Goal: Information Seeking & Learning: Check status

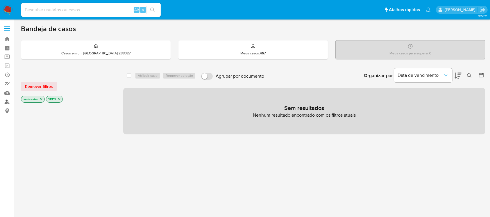
click at [6, 104] on link "Localizador de pessoas" at bounding box center [34, 101] width 69 height 9
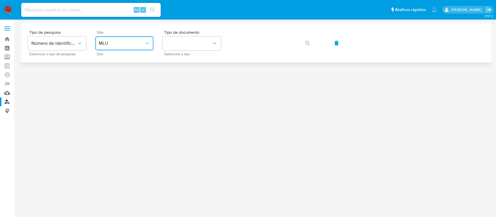
click at [148, 41] on icon "site_id" at bounding box center [147, 43] width 6 height 6
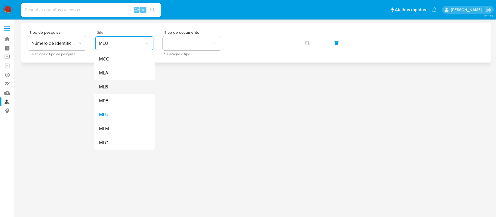
click at [127, 86] on div "MLB" at bounding box center [123, 87] width 48 height 14
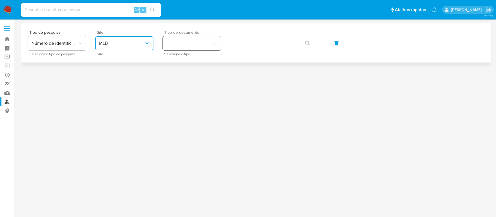
click at [214, 41] on icon "identificationType" at bounding box center [214, 43] width 6 height 6
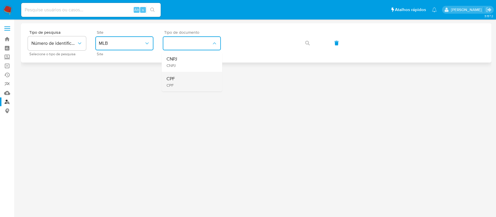
click at [188, 88] on div "CPF CPF" at bounding box center [190, 82] width 48 height 20
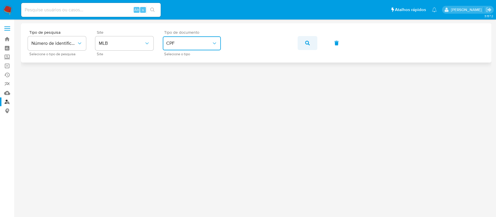
click at [307, 38] on span "button" at bounding box center [307, 43] width 5 height 13
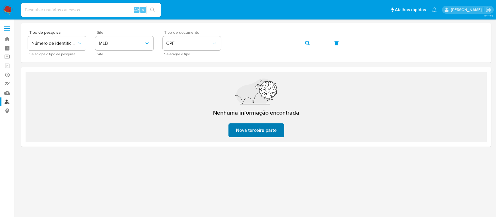
click at [264, 133] on span "Nova terceira parte" at bounding box center [256, 130] width 41 height 13
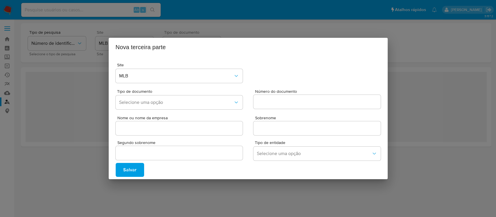
click at [48, 121] on div "Nova terceira parte Site MLB Tipo de documento Selecione uma opção Número do do…" at bounding box center [248, 108] width 496 height 217
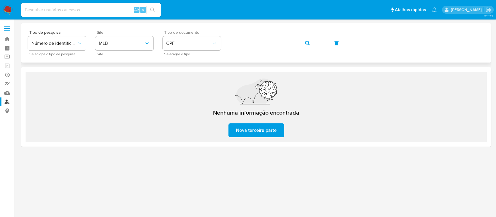
click at [309, 45] on icon "button" at bounding box center [307, 43] width 5 height 5
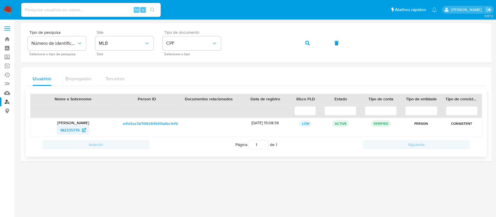
click at [73, 132] on span "182335776" at bounding box center [69, 129] width 19 height 9
click at [36, 8] on input at bounding box center [90, 10] width 139 height 8
paste input "7gtip8iosuVm2hhFhyHukXtS"
type input "7gtip8iosuVm2hhFhyHukXtS"
click at [153, 8] on icon "search-icon" at bounding box center [152, 10] width 5 height 5
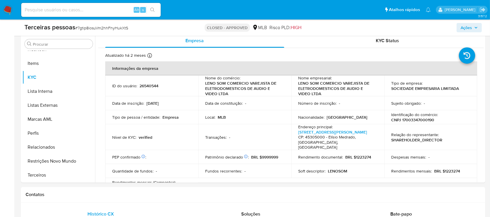
scroll to position [116, 0]
select select "10"
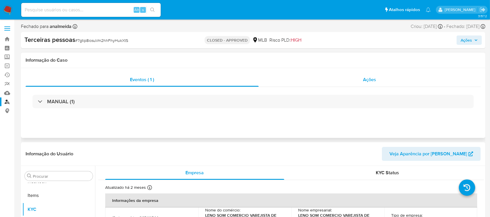
click at [374, 79] on span "Ações" at bounding box center [369, 79] width 13 height 7
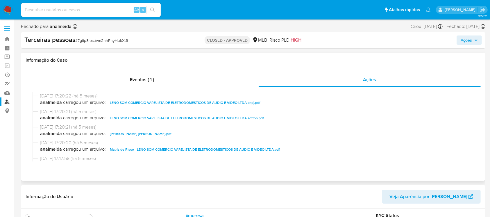
scroll to position [39, 0]
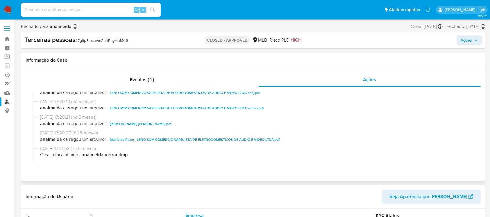
click at [149, 141] on span "Matriz de Risco - LENO SOM COMERCIO VAREJISTA DE ELETRODOMESTICOS DE AUDIO E VI…" at bounding box center [195, 139] width 170 height 7
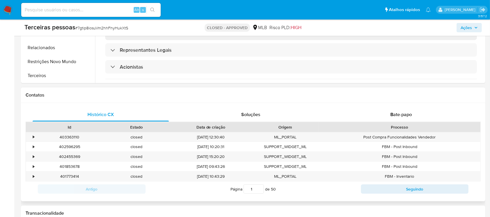
scroll to position [193, 0]
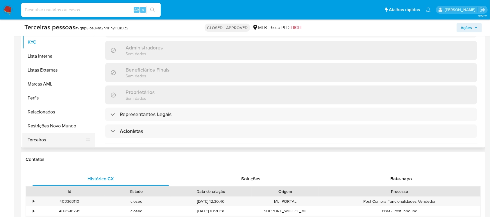
click at [57, 139] on button "Terceiros" at bounding box center [56, 140] width 68 height 14
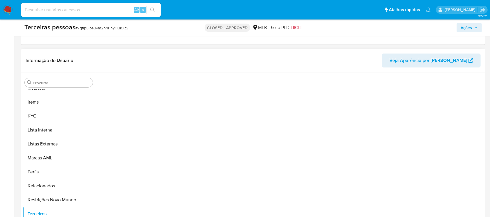
scroll to position [116, 0]
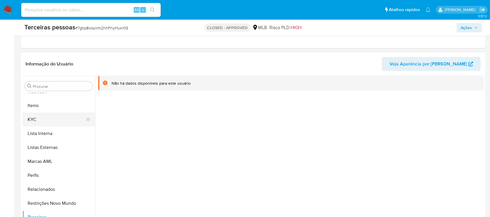
click at [45, 119] on button "KYC" at bounding box center [56, 119] width 68 height 14
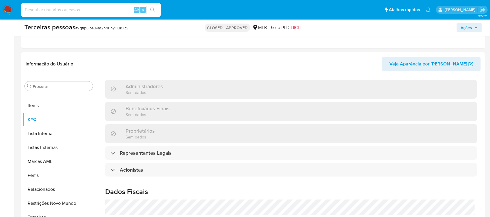
scroll to position [309, 0]
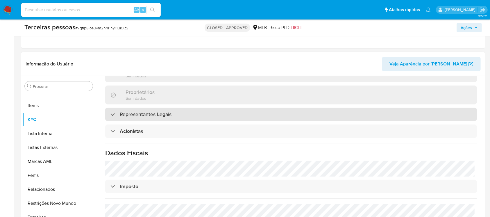
click at [209, 107] on div "Representantes Legais" at bounding box center [290, 113] width 371 height 13
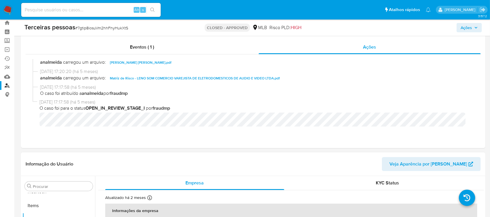
scroll to position [0, 0]
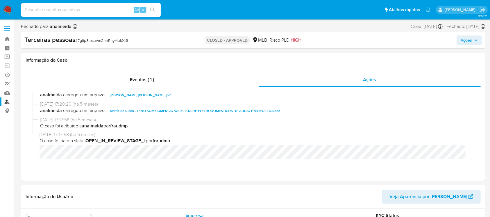
click at [52, 10] on input at bounding box center [90, 10] width 139 height 8
paste input "2ADtskqSPVEKFdDk7y3rSKXP"
type input "2ADtskqSPVEKFdDk7y3rSKXP"
click at [149, 9] on button "search-icon" at bounding box center [152, 10] width 12 height 8
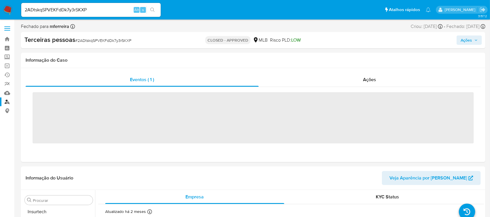
scroll to position [273, 0]
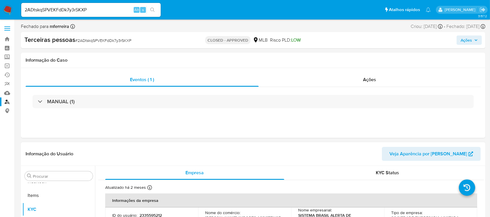
select select "10"
click at [371, 80] on span "Ações" at bounding box center [369, 79] width 13 height 7
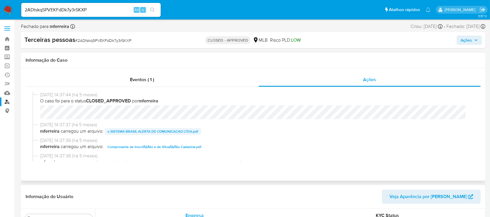
scroll to position [39, 0]
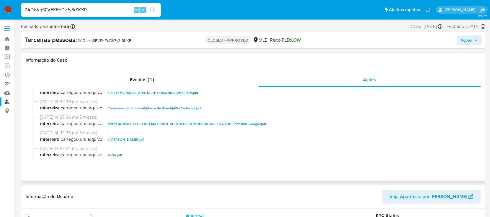
click at [160, 124] on span "Matriz de Risco KYC - SISTEMA BRASIL ALERTA DE COMUNICACAO LTDA.xlsx - Planilha…" at bounding box center [186, 123] width 159 height 7
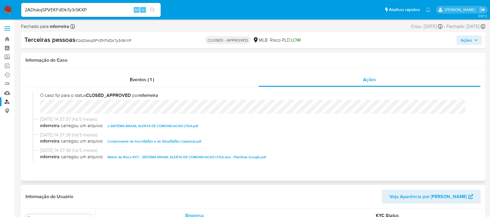
scroll to position [0, 0]
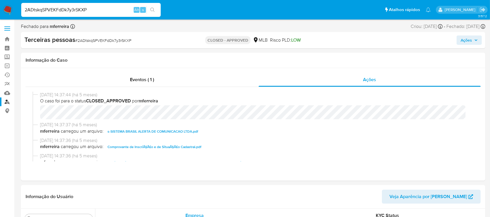
drag, startPoint x: 97, startPoint y: 10, endPoint x: 0, endPoint y: 11, distance: 97.3
click at [0, 11] on nav "Pausado Ver notificaciones 2ADtskqSPVEKFdDk7y3rSKXP Alt s Atalhos rápidos Presi…" at bounding box center [245, 9] width 490 height 19
paste input "UF8mTckh5Ua3qhFblLzCwKIw"
type input "UF8mTckh5Ua3qhFblLzCwKIw"
click at [154, 11] on icon "search-icon" at bounding box center [152, 10] width 4 height 4
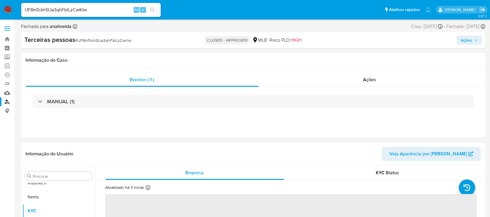
scroll to position [273, 0]
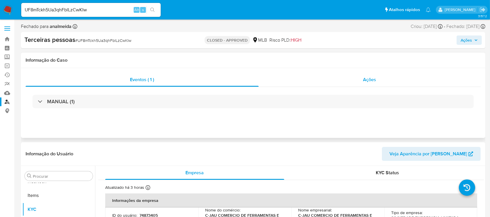
select select "10"
click at [372, 80] on span "Ações" at bounding box center [369, 79] width 13 height 7
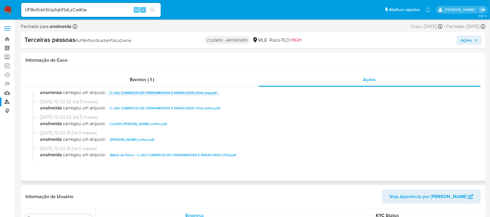
scroll to position [77, 0]
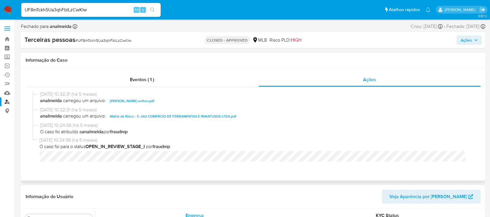
click at [142, 117] on span "Matriz de Risco - C-JAU COMERCIO DE FERRAMENTAS E PARAFUSOS LTDA.pdf" at bounding box center [173, 116] width 126 height 7
drag, startPoint x: 108, startPoint y: 6, endPoint x: 0, endPoint y: 14, distance: 108.3
click at [0, 14] on nav "Pausado Ver notificaciones UF8mTckh5Ua3qhFblLzCwKIw Alt s Atalhos rápidos Presi…" at bounding box center [245, 9] width 490 height 19
paste input "kXz01drIO5ccwx0yi1dNu9N6"
type input "kXz01drIO5ccwx0yi1dNu9N6"
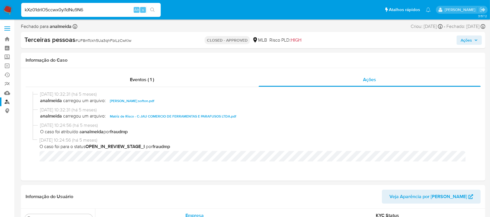
click at [153, 10] on icon "search-icon" at bounding box center [152, 10] width 4 height 4
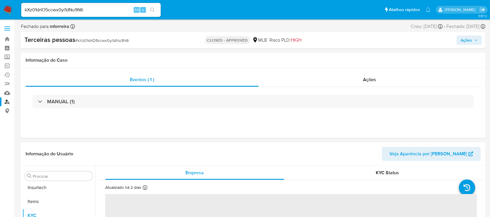
scroll to position [273, 0]
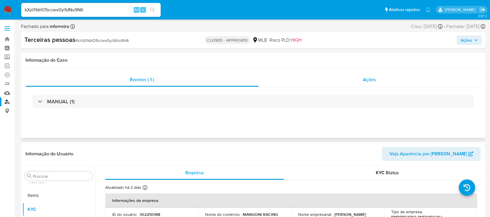
select select "10"
click at [372, 79] on span "Ações" at bounding box center [369, 79] width 13 height 7
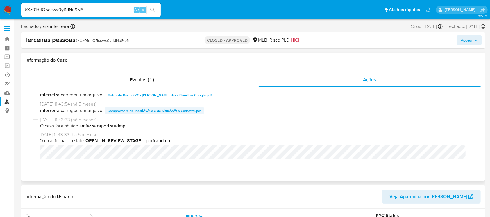
scroll to position [29, 0]
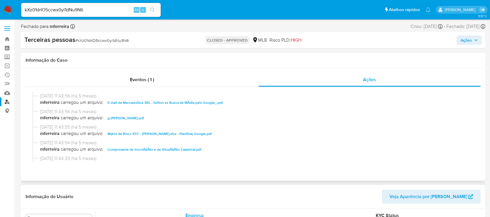
click at [171, 132] on span "Matriz de Risco KYC - [PERSON_NAME].xlsx - Planilhas Google.pdf" at bounding box center [159, 133] width 104 height 7
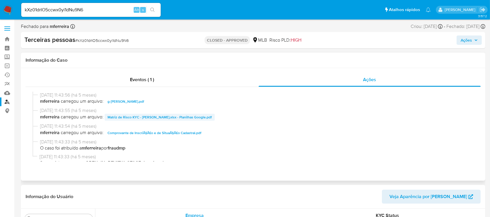
scroll to position [67, 0]
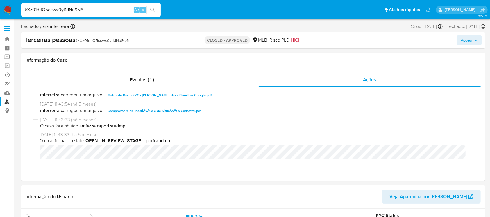
drag, startPoint x: 98, startPoint y: 9, endPoint x: 4, endPoint y: 13, distance: 93.9
click at [4, 13] on nav "Pausado Ver notificaciones kXz01drIO5ccwx0yi1dNu9N6 Alt s Atalhos rápidos Presi…" at bounding box center [245, 9] width 490 height 19
paste input "eHZAfAOLUSQAJ0yQtSM2SVdE"
type input "eHZAfAOLUSQAJ0yQtSM2SVdE"
click at [151, 8] on icon "search-icon" at bounding box center [152, 10] width 4 height 4
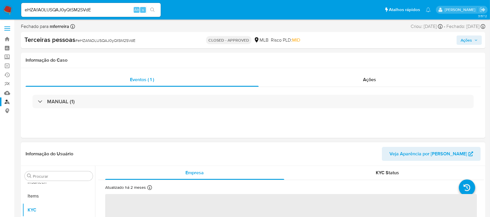
scroll to position [273, 0]
click at [373, 82] on span "Ações" at bounding box center [369, 79] width 13 height 7
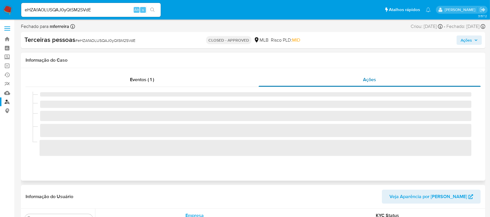
select select "10"
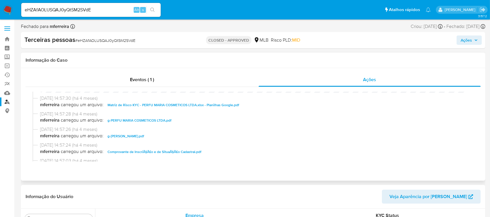
scroll to position [39, 0]
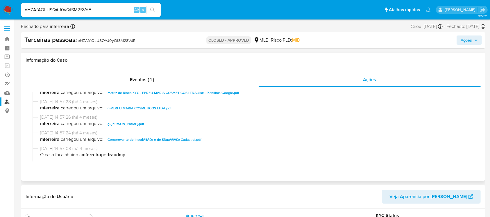
click at [166, 93] on span "Matriz de Risco KYC - PERFU MARIA COSMETICOS LTDA.xlsx - Planilhas Google.pdf" at bounding box center [173, 92] width 132 height 7
drag, startPoint x: 98, startPoint y: 11, endPoint x: 23, endPoint y: 20, distance: 74.9
paste input "icQMkjqNQpi11PWW0hotWbmv"
type input "icQMkjqNQpi11PWW0hotWbmv"
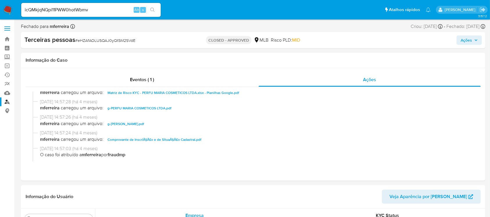
click at [150, 8] on icon "search-icon" at bounding box center [152, 10] width 5 height 5
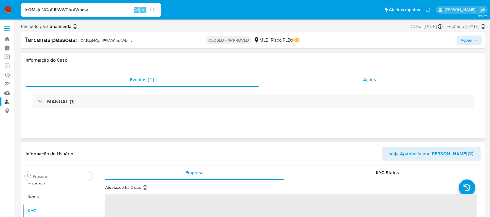
scroll to position [273, 0]
click at [373, 81] on span "Ações" at bounding box center [369, 79] width 13 height 7
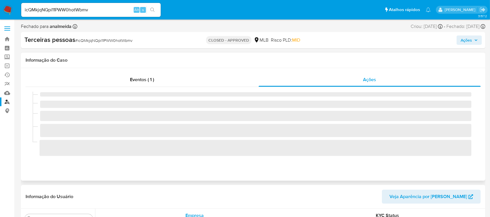
select select "10"
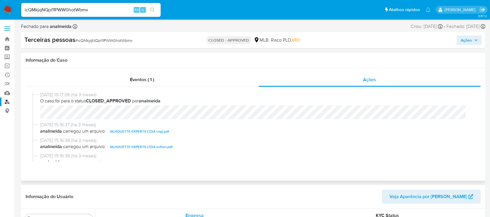
scroll to position [39, 0]
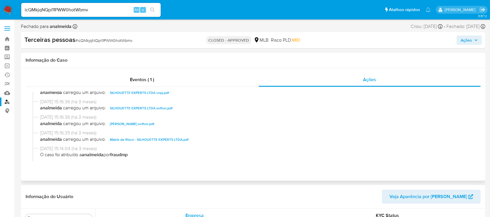
click at [167, 140] on span "Matriz de Risco - SILHOUETTE EXPERTS LTDA.pdf" at bounding box center [149, 139] width 79 height 7
drag, startPoint x: 94, startPoint y: 8, endPoint x: 0, endPoint y: 18, distance: 94.2
click at [0, 17] on nav "Pausado Ver notificaciones icQMkjqNQpi11PWW0hotWbmv Alt s Atalhos rápidos Presi…" at bounding box center [245, 9] width 490 height 19
paste input "QOmx36h1zseSriSyySEFqi7f"
type input "QOmx36h1zseSriSyySEFqi7f"
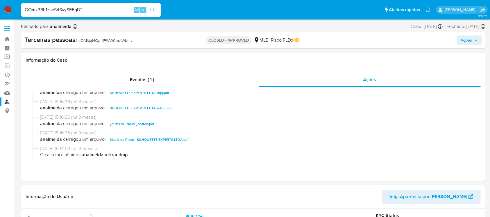
click at [153, 10] on icon "search-icon" at bounding box center [152, 10] width 4 height 4
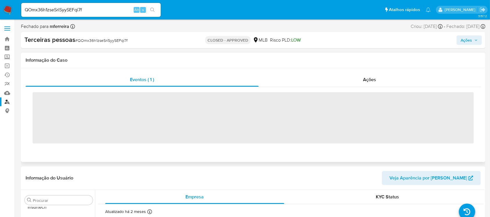
scroll to position [273, 0]
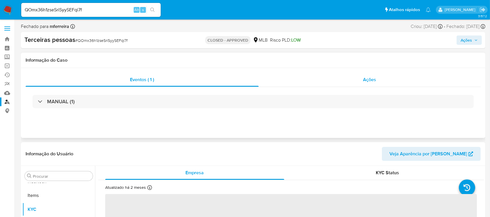
click at [371, 80] on span "Ações" at bounding box center [369, 79] width 13 height 7
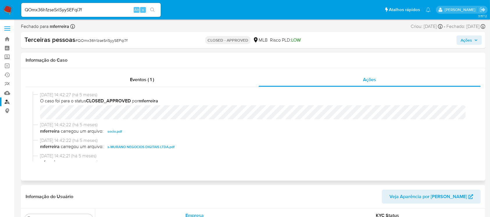
select select "10"
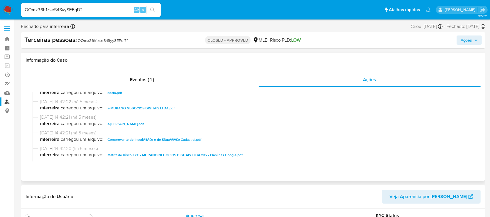
scroll to position [77, 0]
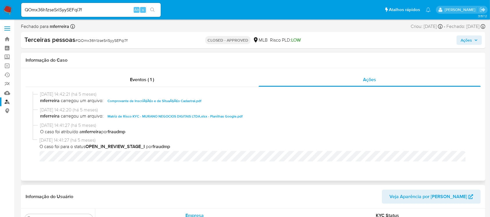
click at [200, 115] on span "Matriz de Risco KYC - MURANO NEGOCIOS DIGITAIS LTDA.xlsx - Planilhas Google.pdf" at bounding box center [174, 116] width 135 height 7
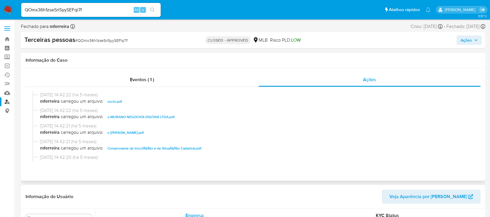
scroll to position [0, 0]
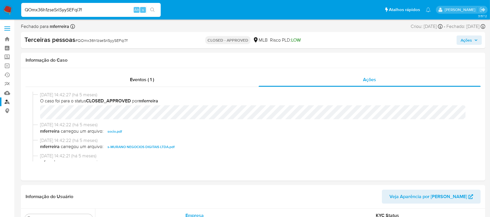
drag, startPoint x: 102, startPoint y: 10, endPoint x: 7, endPoint y: 12, distance: 94.7
click at [7, 12] on nav "Pausado Ver notificaciones QOmx36h1zseSriSyySEFqi7f Alt s Atalhos rápidos Presi…" at bounding box center [245, 9] width 490 height 19
paste input "FtV3UhajmjlH1nNH4Z361vxQ"
type input "FtV3UhajmjlH1nNH4Z361vxQ"
click at [153, 10] on icon "search-icon" at bounding box center [152, 10] width 5 height 5
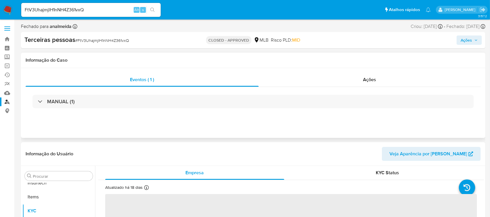
scroll to position [273, 0]
click at [367, 80] on span "Ações" at bounding box center [369, 79] width 13 height 7
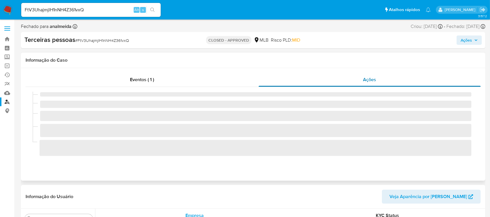
select select "10"
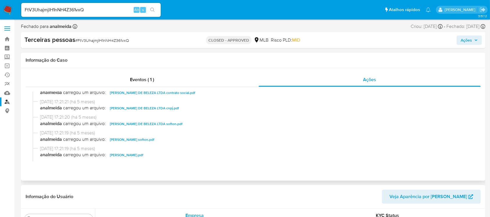
scroll to position [77, 0]
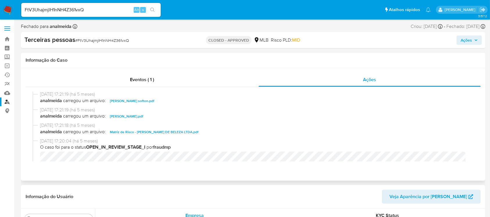
click at [165, 134] on span "Matriz de Risco - [PERSON_NAME] DE BELEZA LTDA.pdf" at bounding box center [154, 131] width 89 height 7
drag, startPoint x: 90, startPoint y: 12, endPoint x: 0, endPoint y: 17, distance: 90.4
click at [0, 17] on nav "Pausado Ver notificaciones FtV3UhajmjlH1nNH4Z361vxQ Alt s Atalhos rápidos Presi…" at bounding box center [245, 9] width 490 height 19
paste input "xcCg7YmX1ljB1qGFcY8xNocw"
type input "xcCg7YmX1ljB1qGFcY8xNocw"
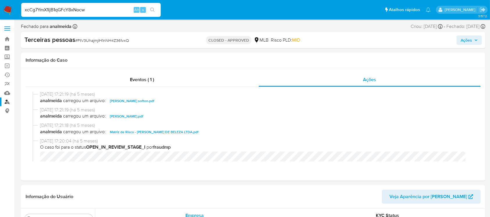
click at [154, 8] on icon "search-icon" at bounding box center [152, 10] width 5 height 5
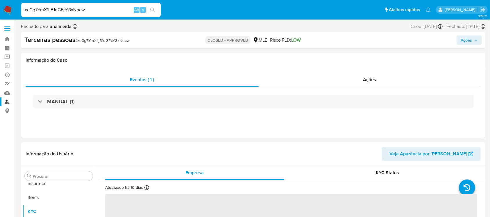
scroll to position [273, 0]
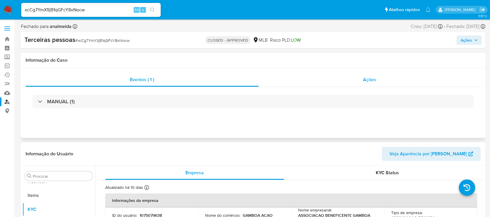
click at [372, 80] on span "Ações" at bounding box center [369, 79] width 13 height 7
select select "10"
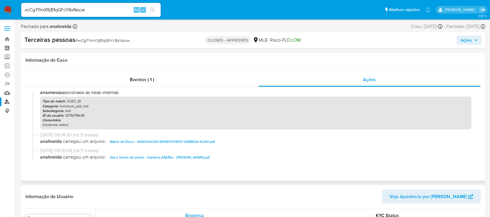
scroll to position [77, 0]
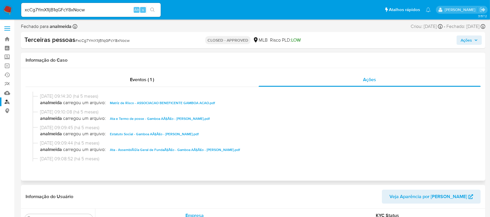
click at [150, 102] on span "Matriz de Risco - ASSOCIACAO BENEFICENTE GAMBOA ACAO.pdf" at bounding box center [162, 102] width 105 height 7
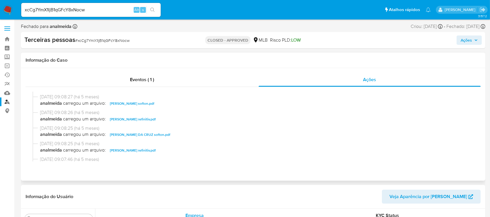
scroll to position [271, 0]
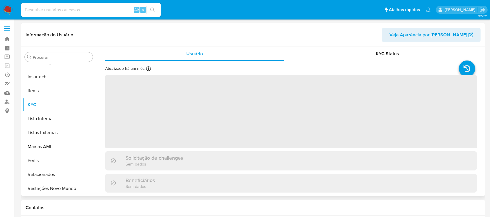
scroll to position [259, 0]
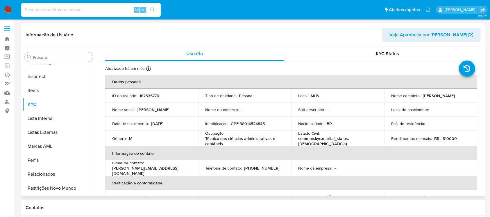
select select "10"
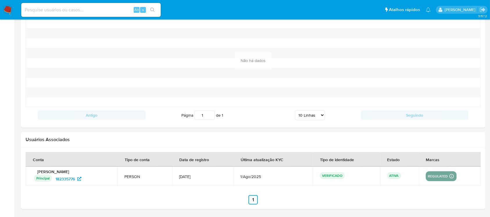
scroll to position [471, 0]
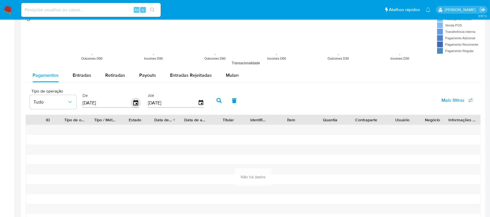
click at [137, 100] on icon "button" at bounding box center [135, 102] width 5 height 5
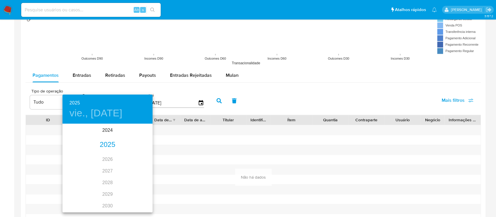
click at [107, 143] on div "2025" at bounding box center [107, 145] width 90 height 12
click at [79, 135] on div "ene." at bounding box center [77, 135] width 30 height 22
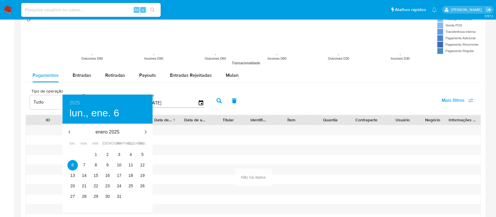
type input "06/01/2025"
click at [73, 163] on p "6" at bounding box center [72, 165] width 2 height 6
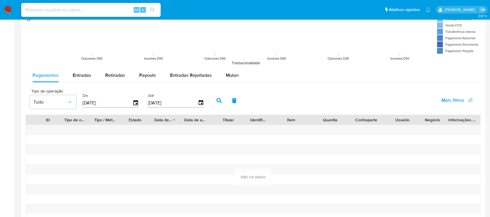
click at [219, 97] on button "button" at bounding box center [218, 100] width 15 height 14
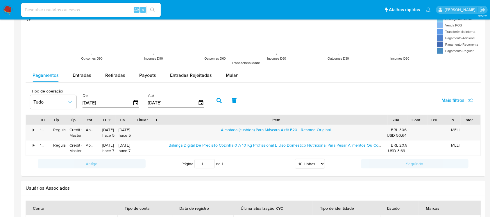
drag, startPoint x: 312, startPoint y: 122, endPoint x: 495, endPoint y: 116, distance: 182.7
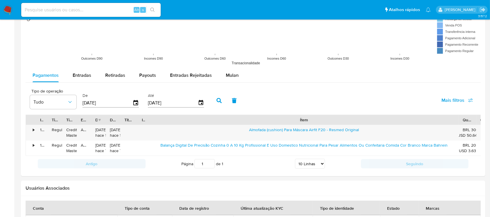
drag, startPoint x: 385, startPoint y: 120, endPoint x: 469, endPoint y: 113, distance: 84.8
click at [469, 113] on div "Tipo de operação Tudo De 06/01/2025 Até 03/09/2025 Mais filtros ID Tipo de oper…" at bounding box center [253, 128] width 455 height 86
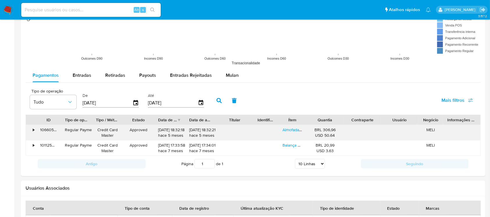
drag, startPoint x: 460, startPoint y: 119, endPoint x: 179, endPoint y: 132, distance: 281.4
click at [179, 132] on div "ID Tipo de operação Tipo / Método Estado Data de criação Data de aprovação Titu…" at bounding box center [253, 134] width 455 height 41
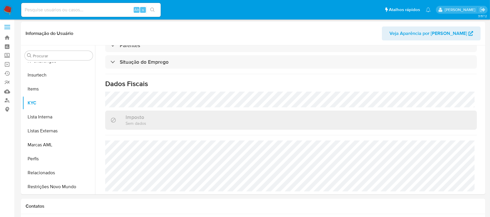
scroll to position [0, 0]
